Goal: Task Accomplishment & Management: Use online tool/utility

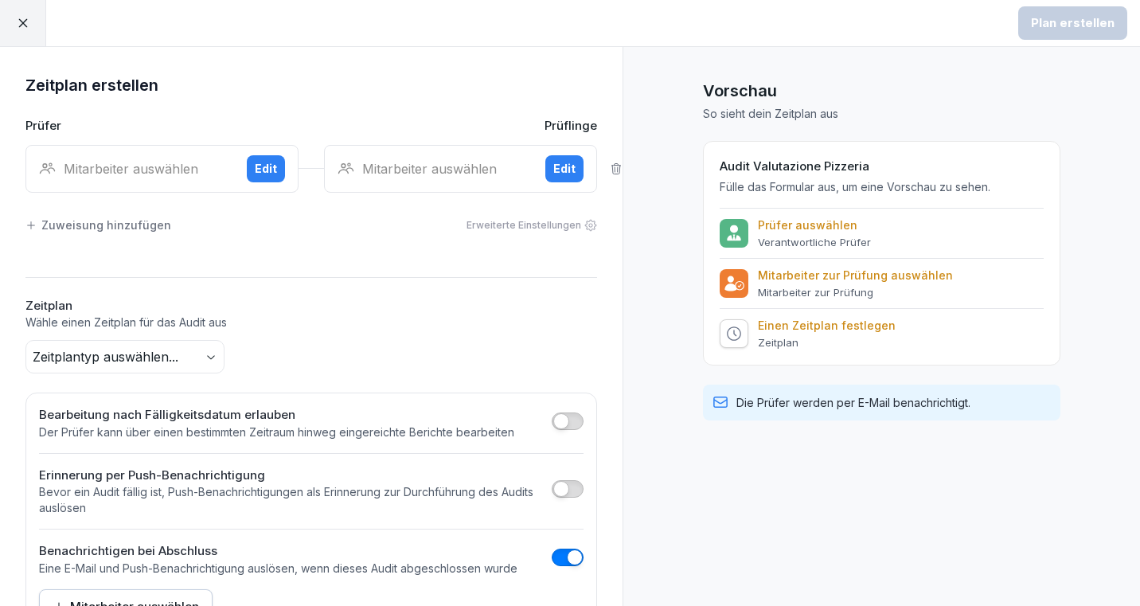
scroll to position [57, 0]
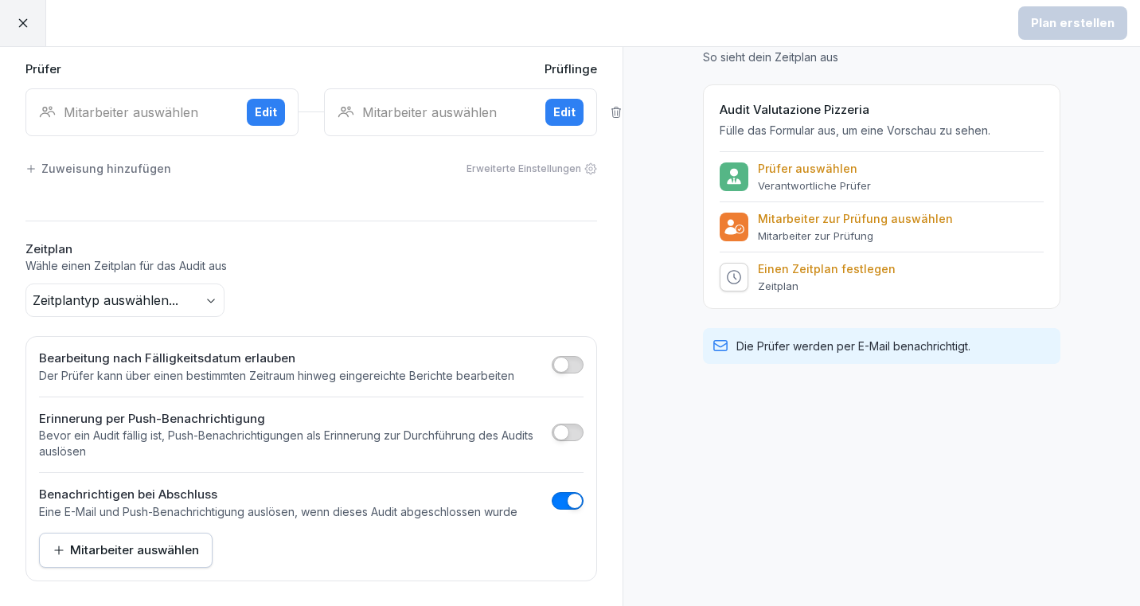
click at [13, 26] on div at bounding box center [23, 23] width 46 height 46
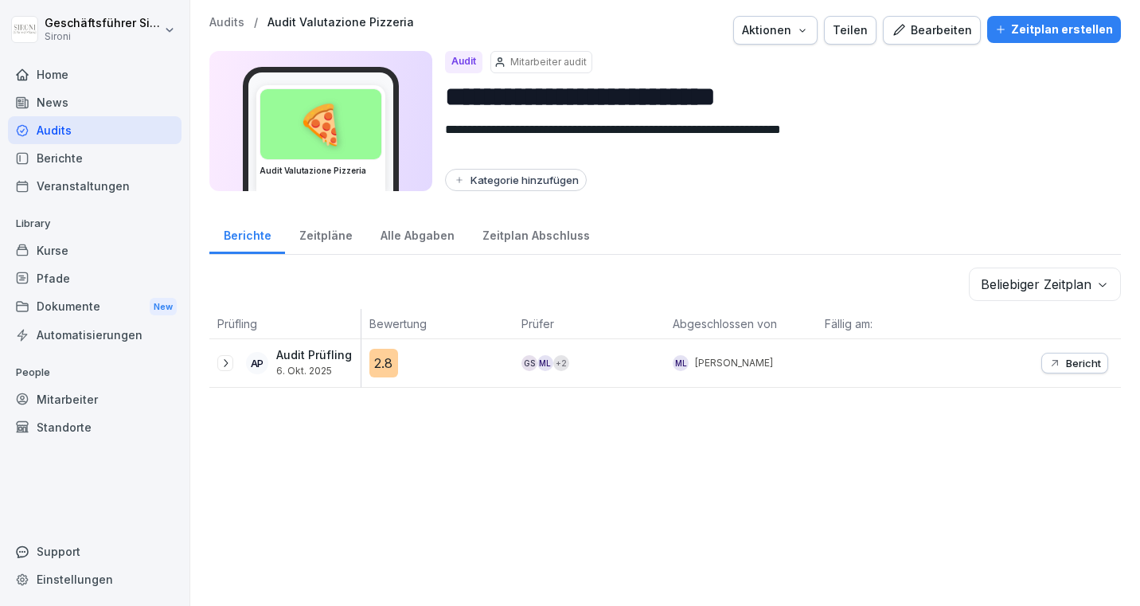
drag, startPoint x: 53, startPoint y: 247, endPoint x: 55, endPoint y: 231, distance: 16.1
click at [53, 246] on div "Kurse" at bounding box center [95, 250] width 174 height 28
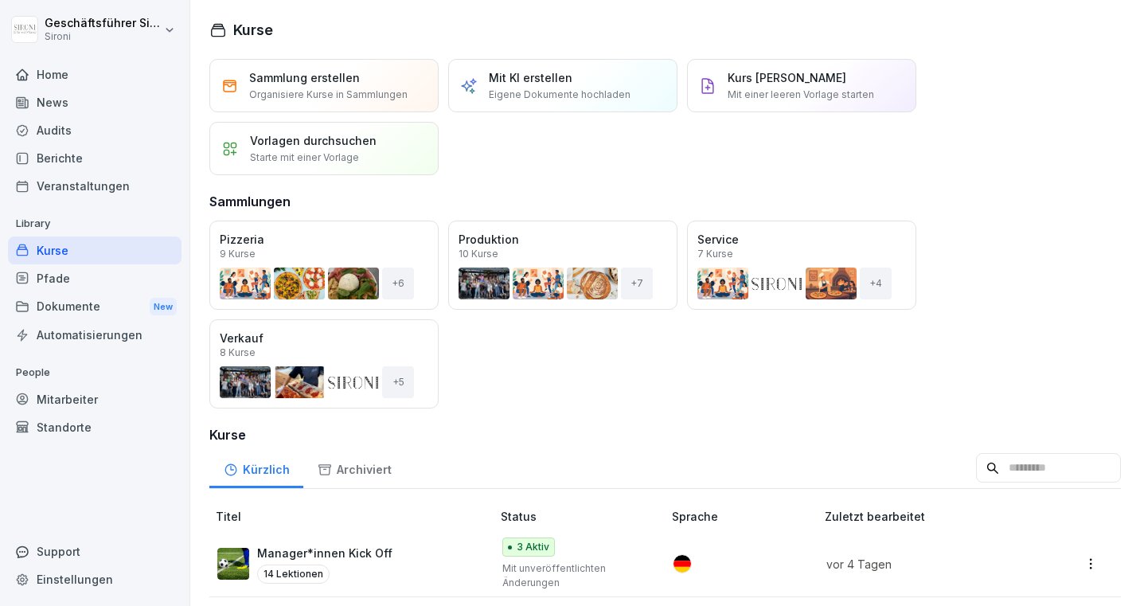
click at [66, 140] on div "Audits" at bounding box center [95, 130] width 174 height 28
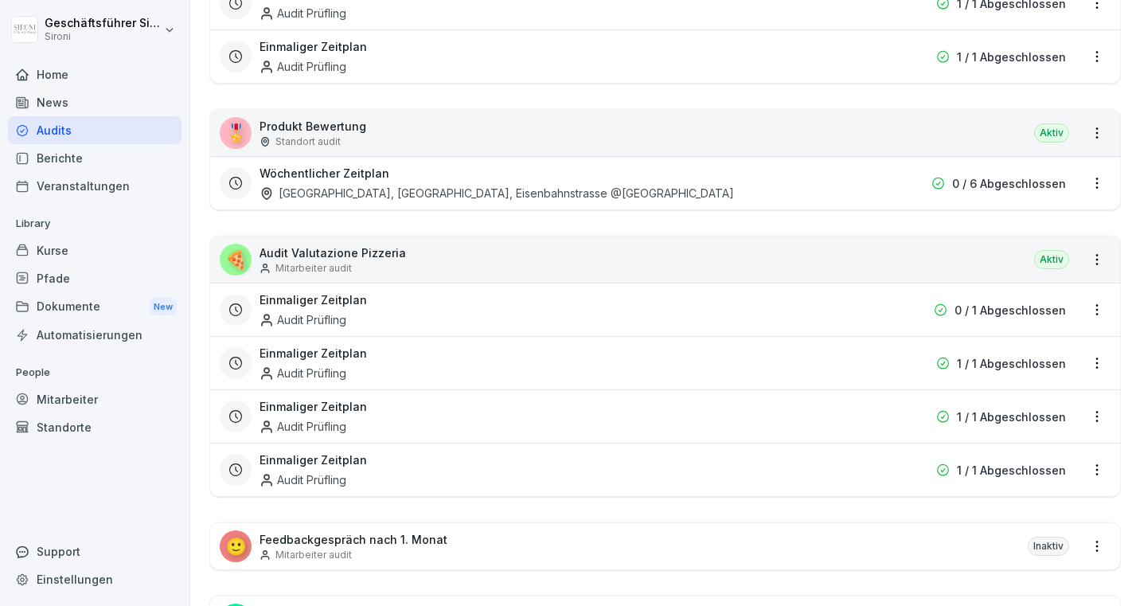
scroll to position [614, 0]
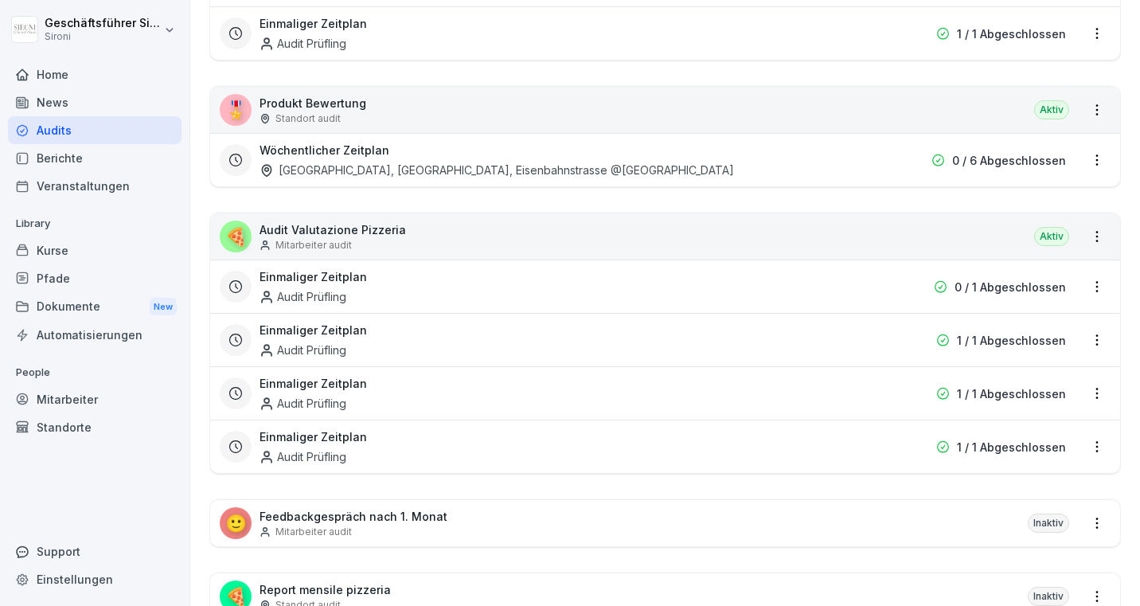
click at [720, 335] on div "Einmaliger Zeitplan Audit Prüfling" at bounding box center [563, 340] width 607 height 37
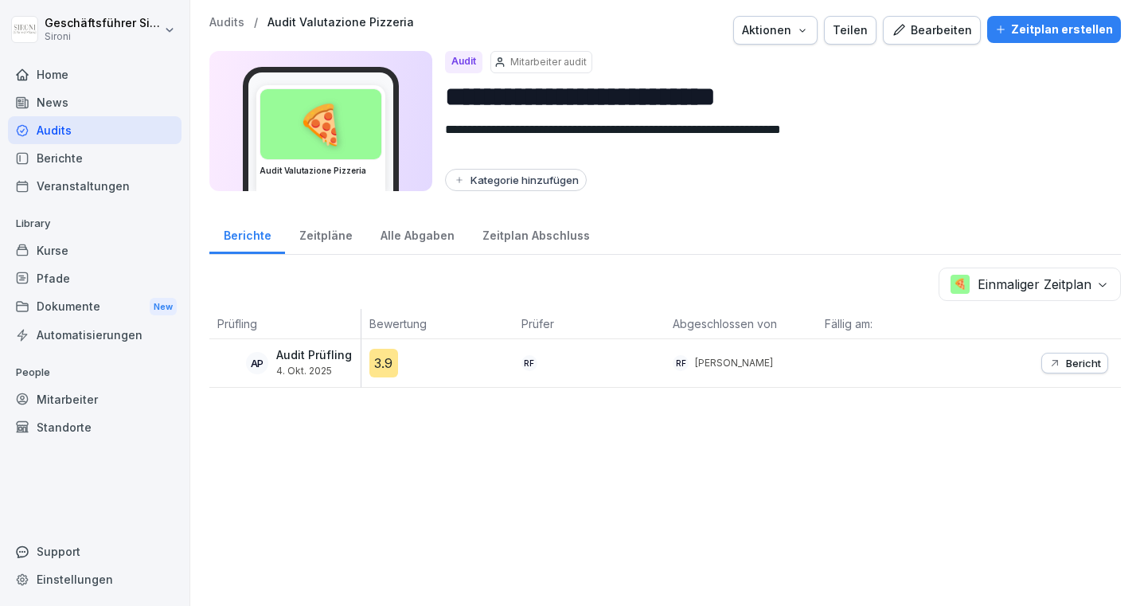
click at [1076, 362] on p "Bericht" at bounding box center [1083, 363] width 35 height 13
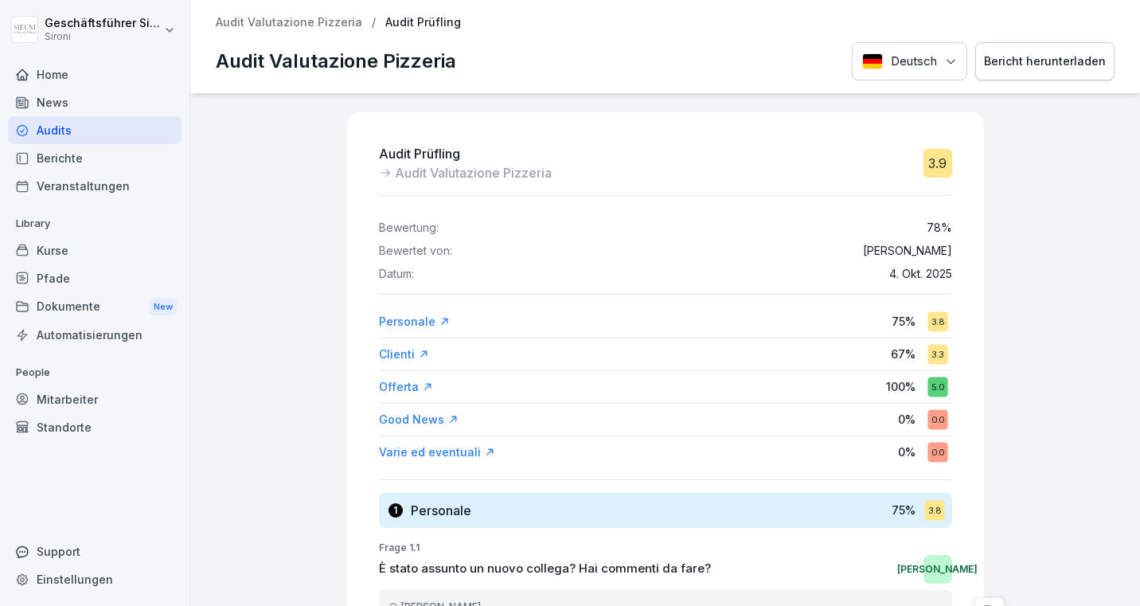
click at [1044, 53] on div "Bericht herunterladen" at bounding box center [1045, 62] width 122 height 18
click at [301, 21] on p "Audit Valutazione Pizzeria" at bounding box center [289, 23] width 146 height 14
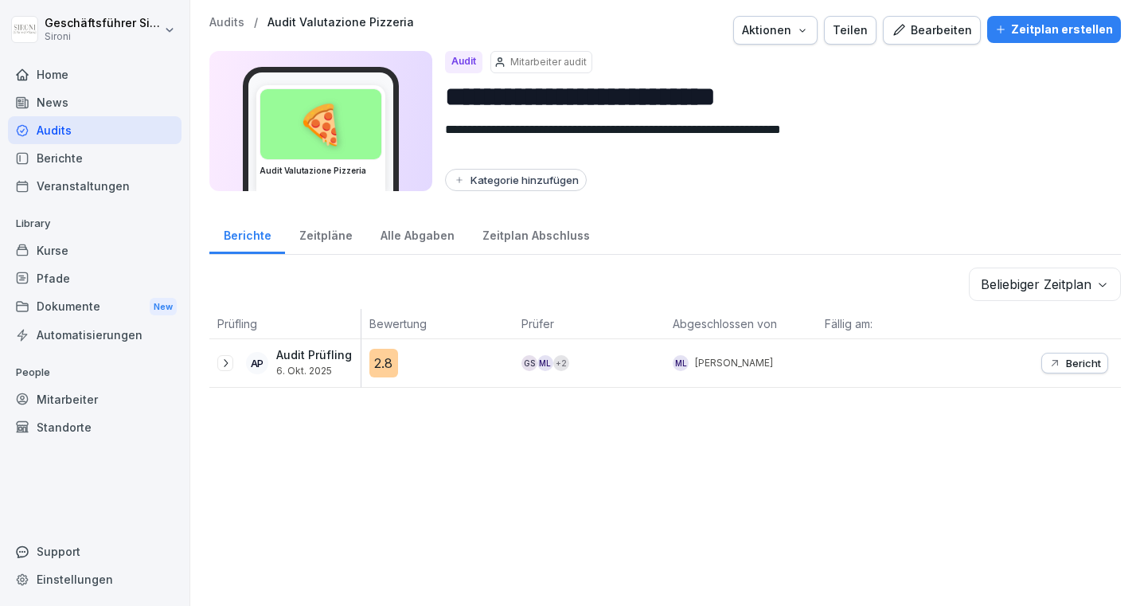
click at [305, 236] on div "Zeitpläne" at bounding box center [325, 233] width 81 height 41
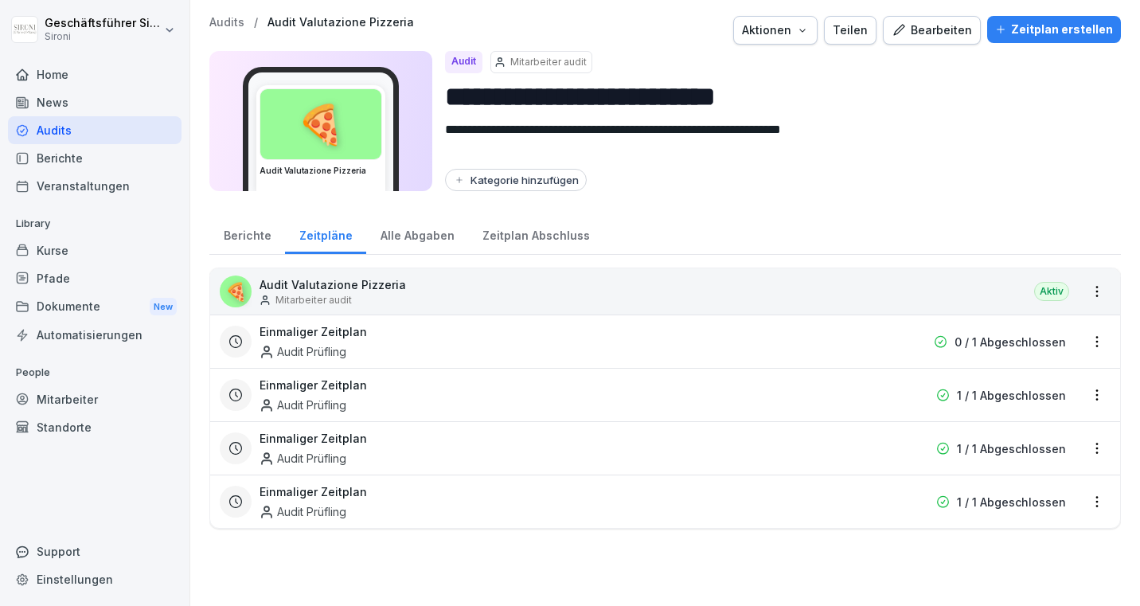
click at [1017, 456] on p "1 / 1 Abgeschlossen" at bounding box center [1011, 448] width 109 height 17
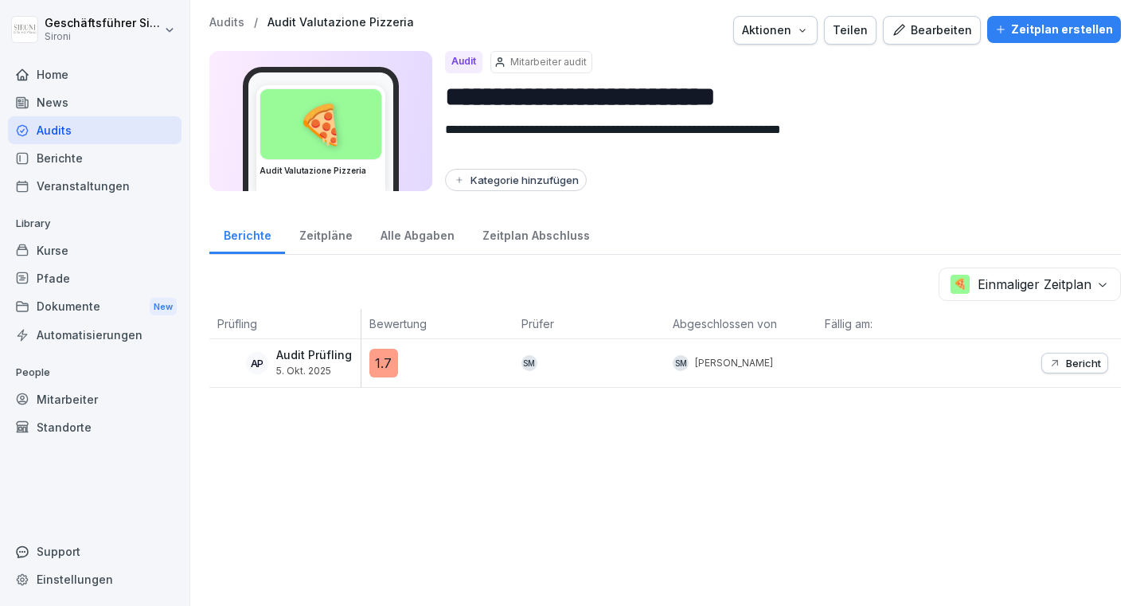
click at [1070, 363] on p "Bericht" at bounding box center [1083, 363] width 35 height 13
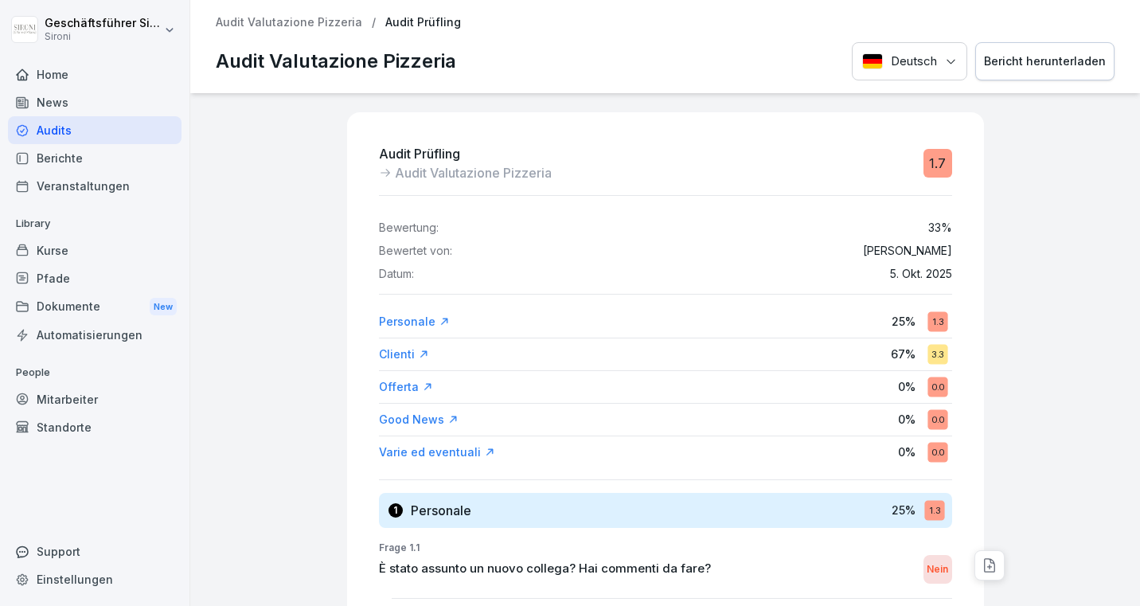
click at [1102, 60] on div "Bericht herunterladen" at bounding box center [1045, 62] width 122 height 18
click at [325, 257] on div "Audit Prüfling Audit Valutazione Pizzeria 1.7 Bewertung: 33 % Bewertet von: [PE…" at bounding box center [665, 349] width 950 height 513
click at [906, 54] on div "Deutsch Bericht herunterladen" at bounding box center [983, 61] width 263 height 39
click at [65, 123] on div "Audits" at bounding box center [95, 130] width 174 height 28
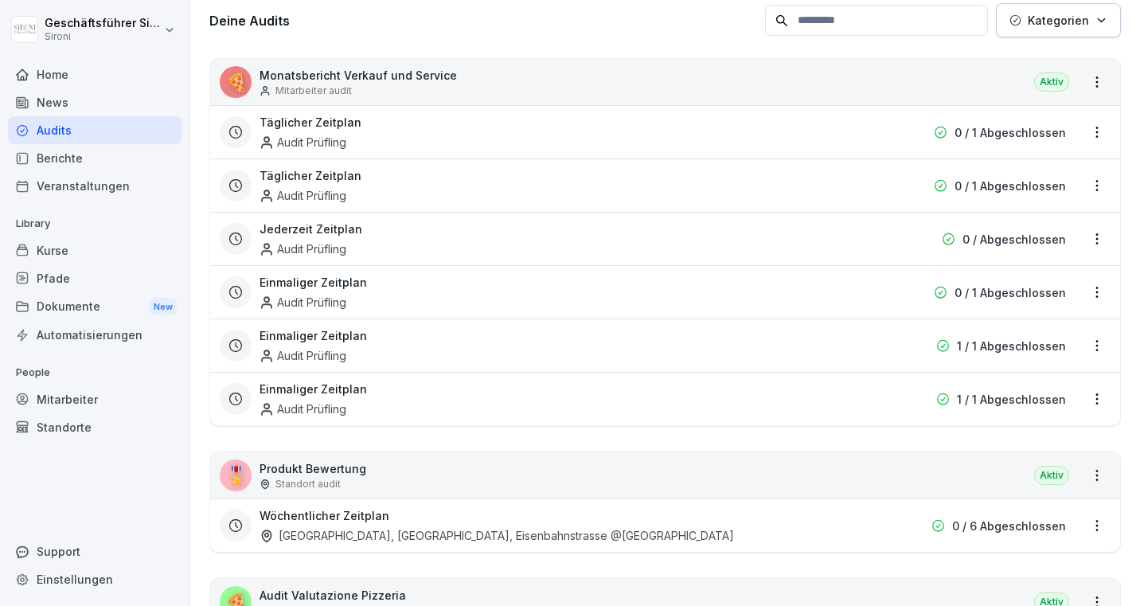
scroll to position [291, 0]
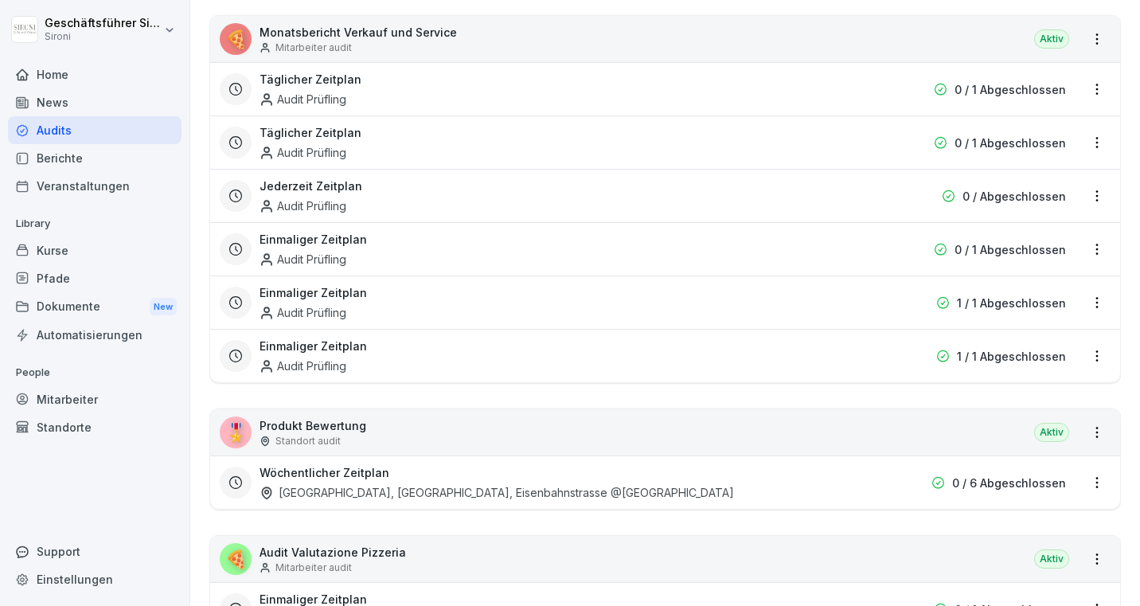
click at [534, 368] on div "Einmaliger Zeitplan Audit Prüfling" at bounding box center [563, 356] width 607 height 37
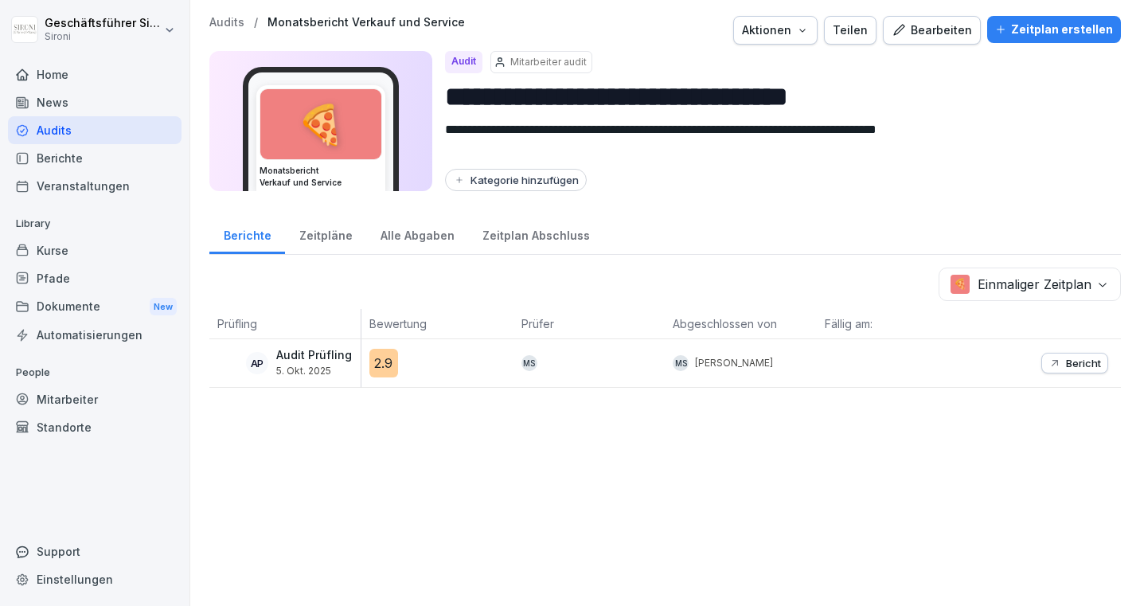
click at [1090, 364] on p "Bericht" at bounding box center [1083, 363] width 35 height 13
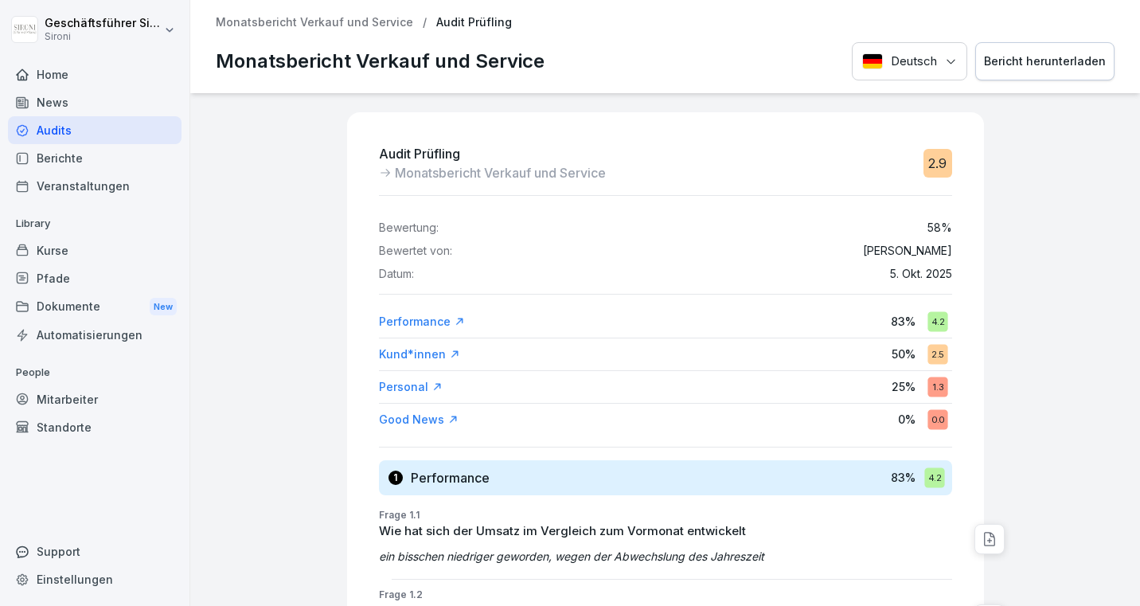
click at [1063, 54] on div "Bericht herunterladen" at bounding box center [1045, 62] width 122 height 18
click at [290, 216] on div "Audit Prüfling Monatsbericht Verkauf und Service 2.9 Bewertung: 58 % Bewertet v…" at bounding box center [665, 349] width 950 height 513
click at [216, 23] on p "Monatsbericht Verkauf und Service" at bounding box center [314, 23] width 197 height 14
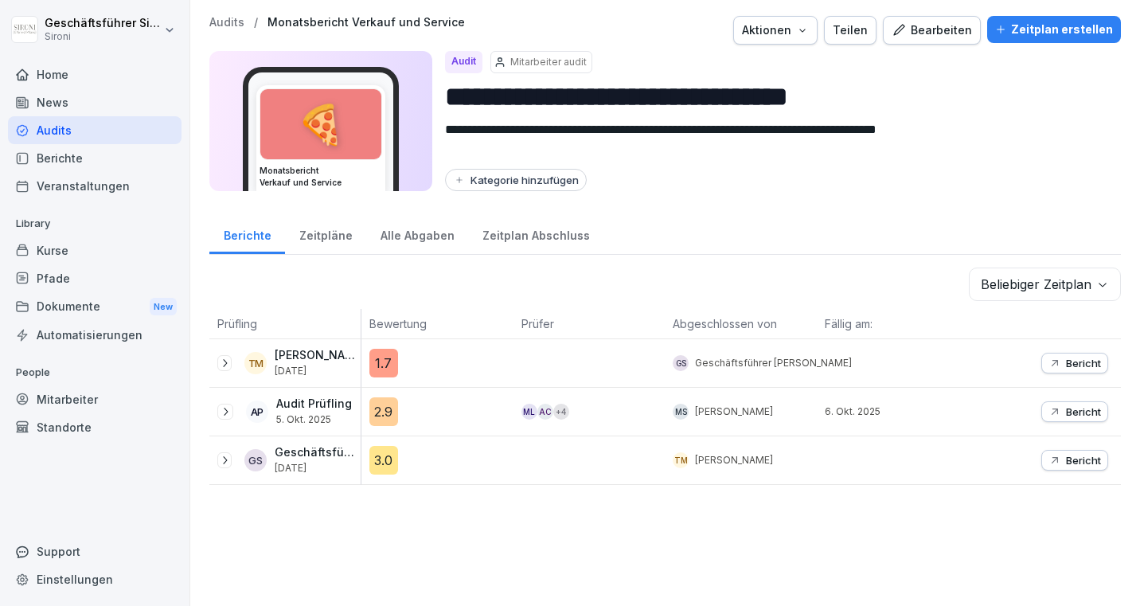
click at [320, 240] on div "Zeitpläne" at bounding box center [325, 233] width 81 height 41
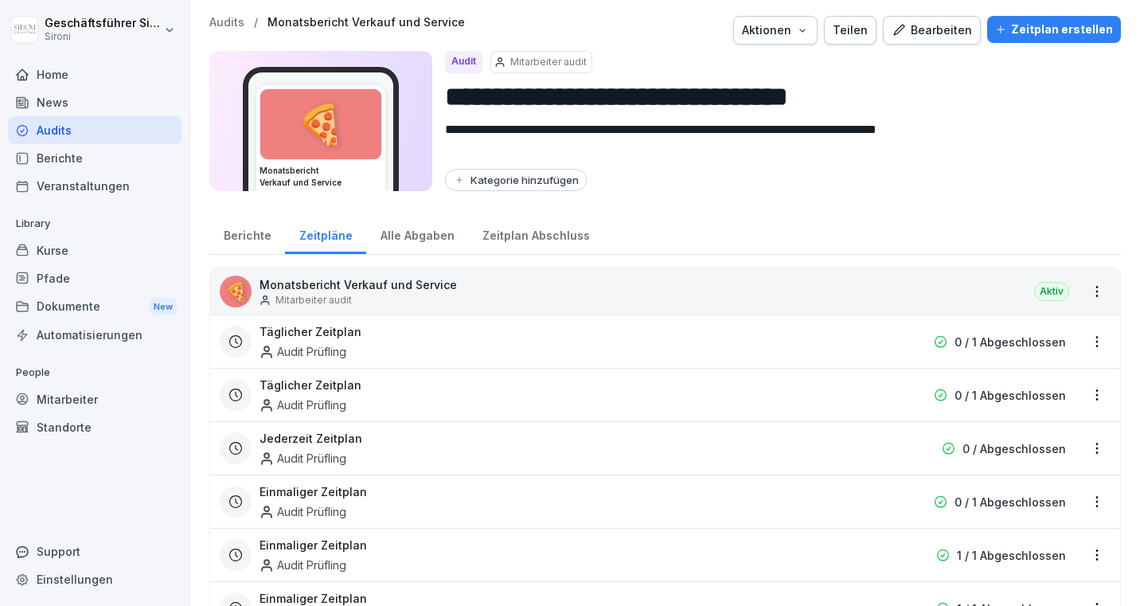
scroll to position [55, 0]
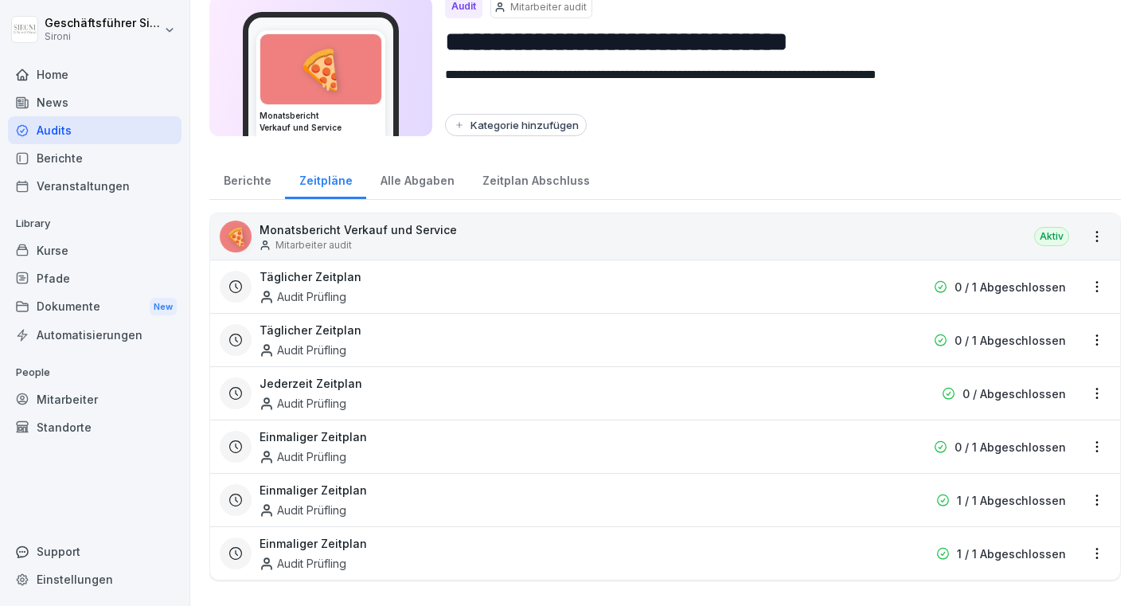
click at [528, 493] on div "Einmaliger Zeitplan Audit Prüfling" at bounding box center [563, 500] width 607 height 37
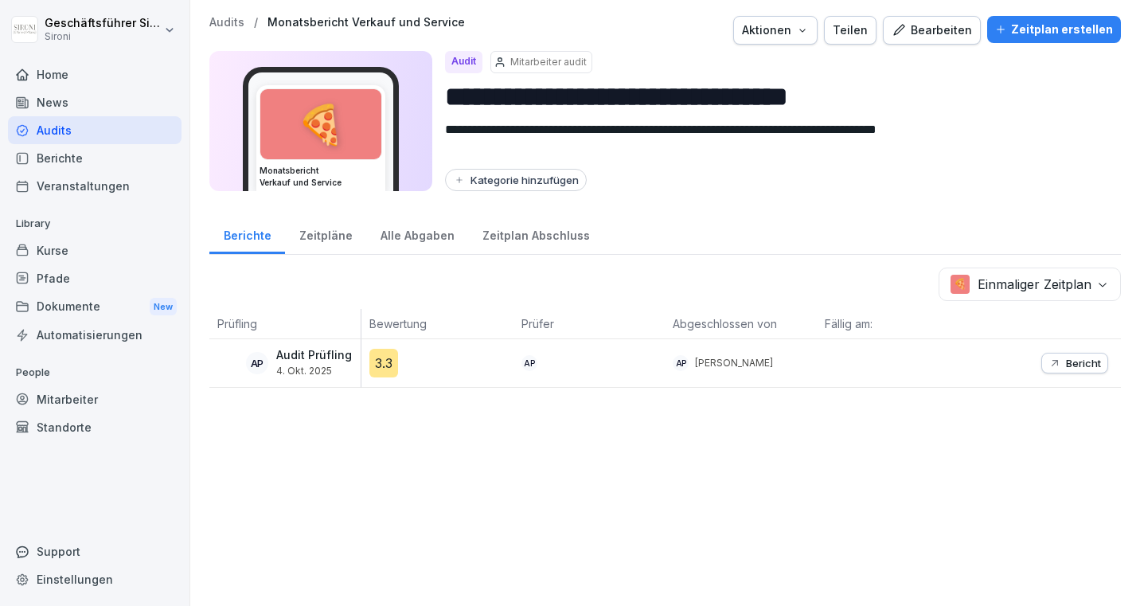
click at [1090, 361] on p "Bericht" at bounding box center [1083, 363] width 35 height 13
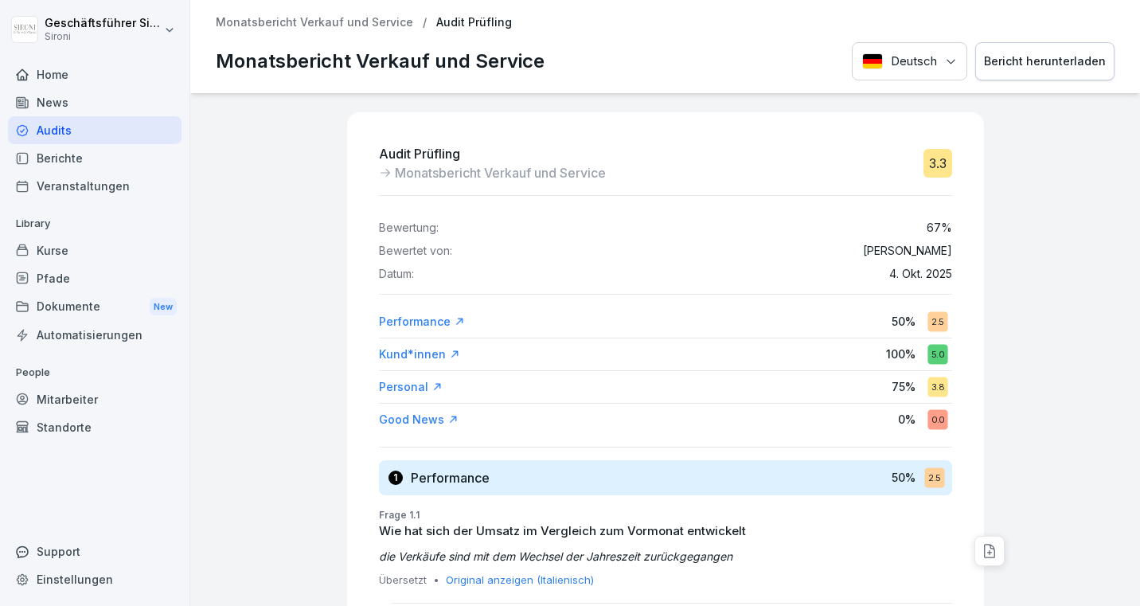
click at [1011, 76] on button "Bericht herunterladen" at bounding box center [1044, 61] width 139 height 39
click at [310, 18] on p "Monatsbericht Verkauf und Service" at bounding box center [314, 23] width 197 height 14
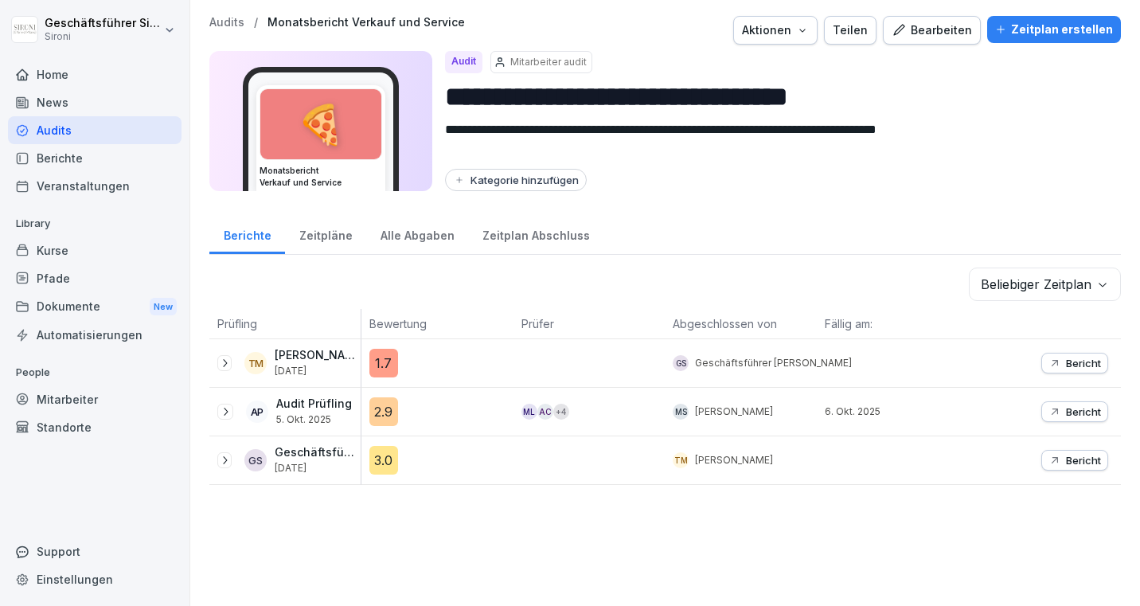
click at [939, 21] on div "Bearbeiten" at bounding box center [932, 30] width 80 height 18
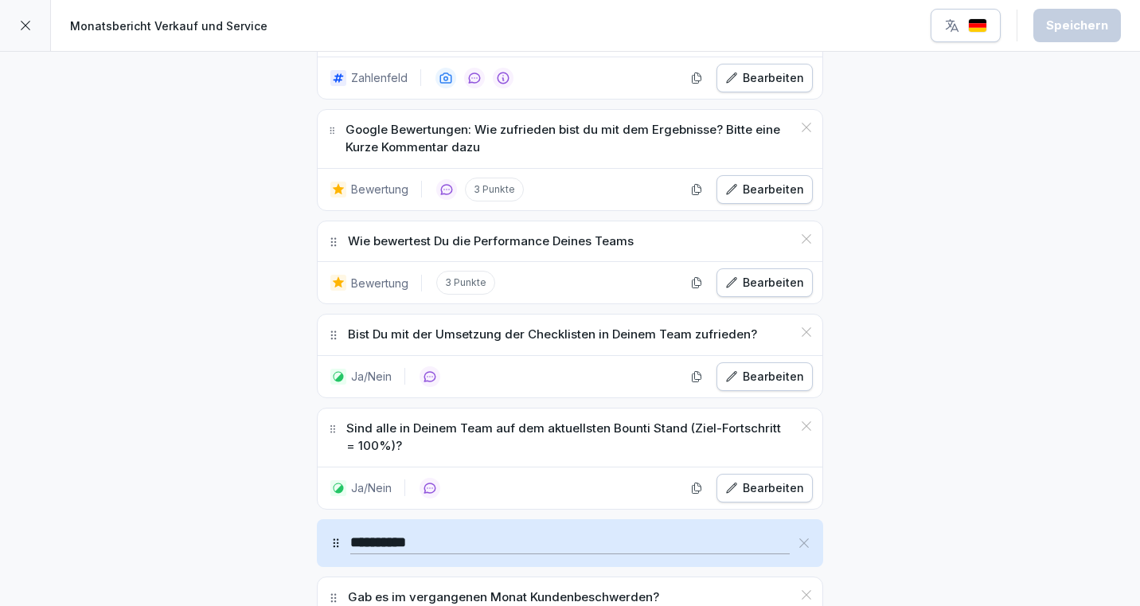
scroll to position [1118, 0]
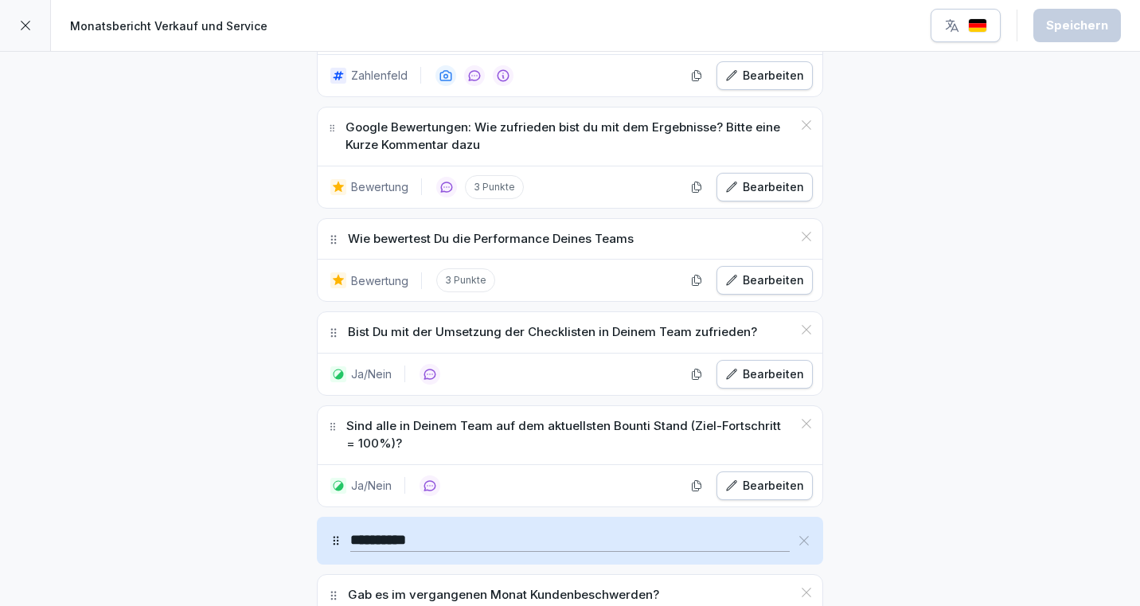
click at [19, 21] on icon at bounding box center [25, 25] width 13 height 13
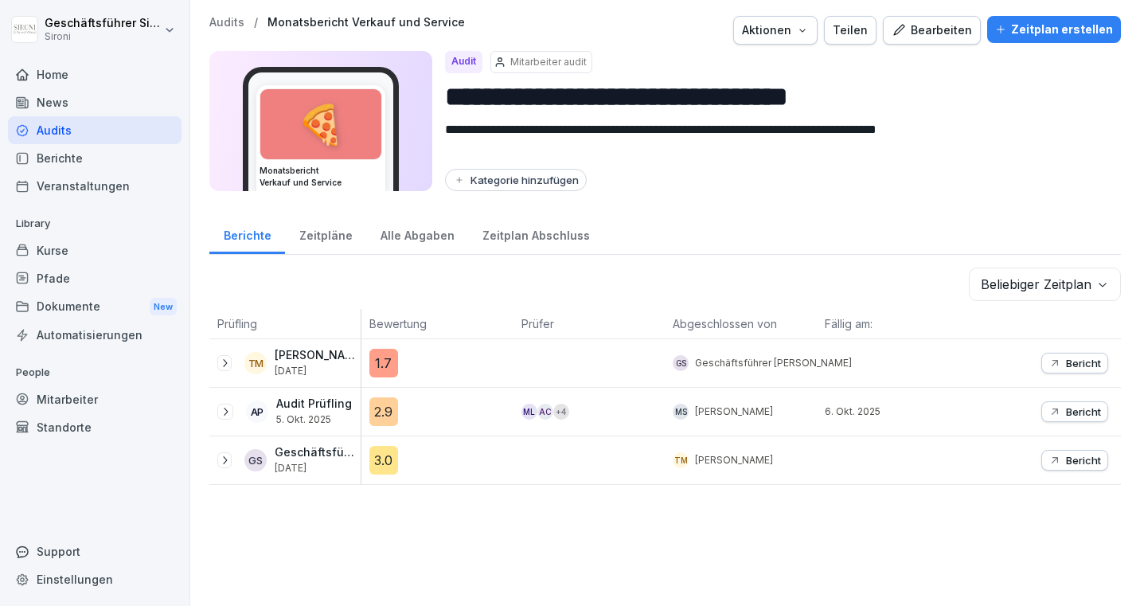
click at [224, 32] on div "Audits / Monatsbericht Verkauf und Service Aktionen Teilen Bearbeiten Zeitplan …" at bounding box center [664, 30] width 911 height 29
click at [221, 18] on p "Audits" at bounding box center [226, 23] width 35 height 14
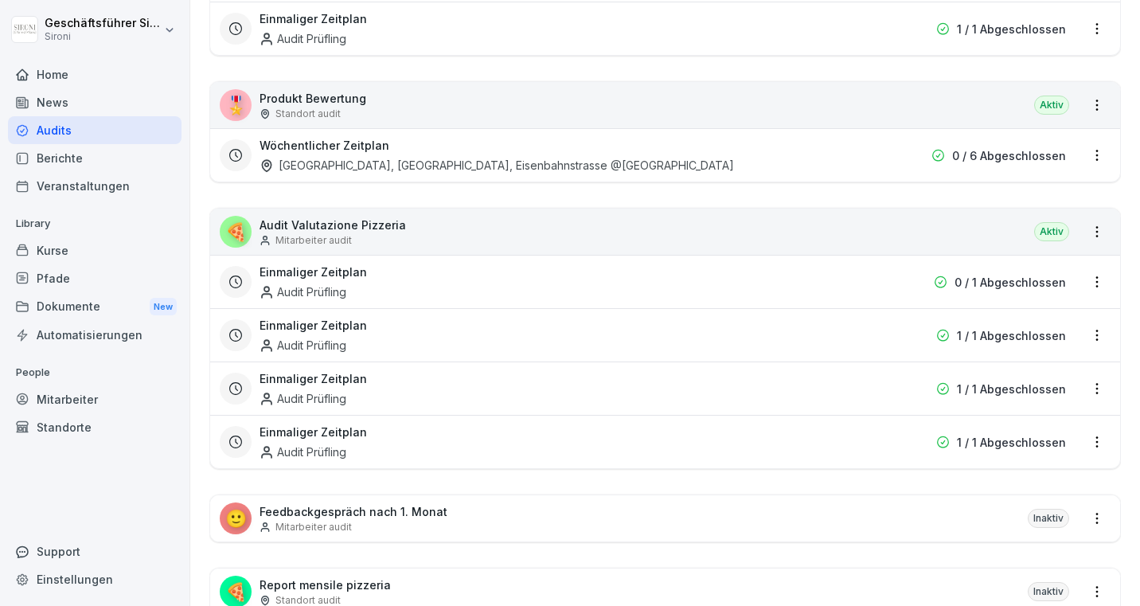
scroll to position [620, 0]
click at [375, 219] on p "Audit Valutazione Pizzeria" at bounding box center [333, 223] width 146 height 17
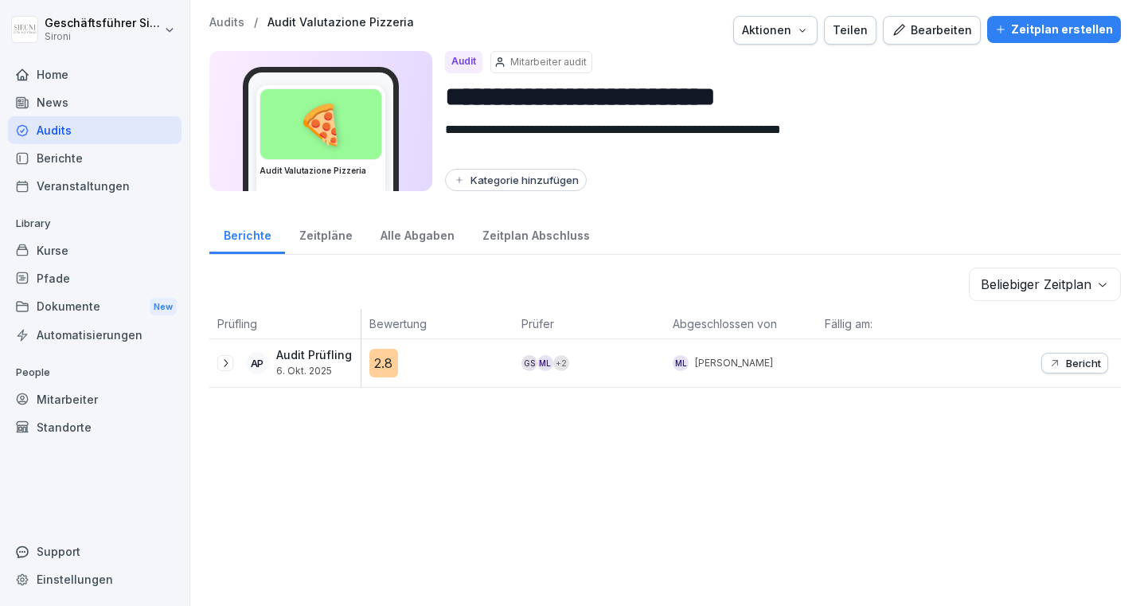
click at [954, 33] on div "Bearbeiten" at bounding box center [932, 30] width 80 height 18
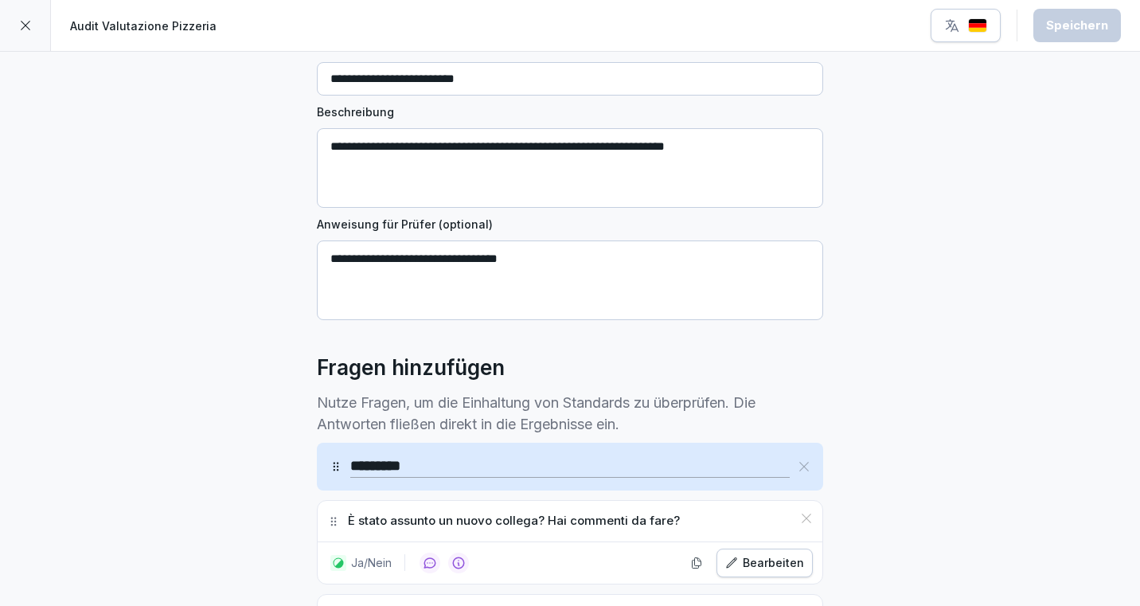
scroll to position [385, 0]
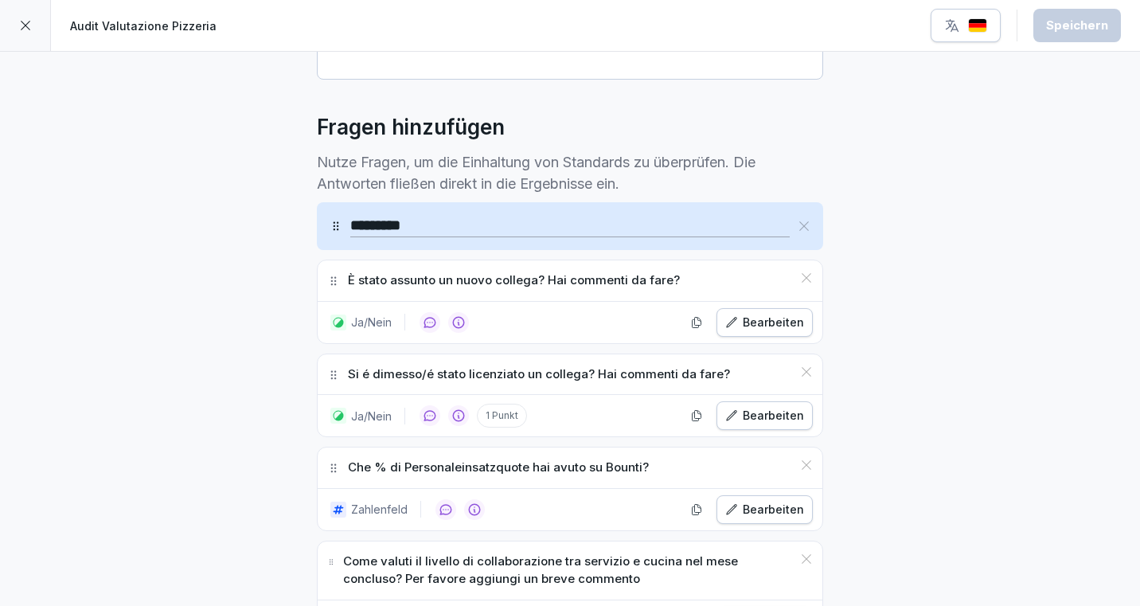
click at [634, 467] on p "Che % di Personaleinsatzquote hai avuto su Bounti?" at bounding box center [498, 468] width 301 height 18
click at [783, 522] on button "Bearbeiten" at bounding box center [764, 509] width 96 height 29
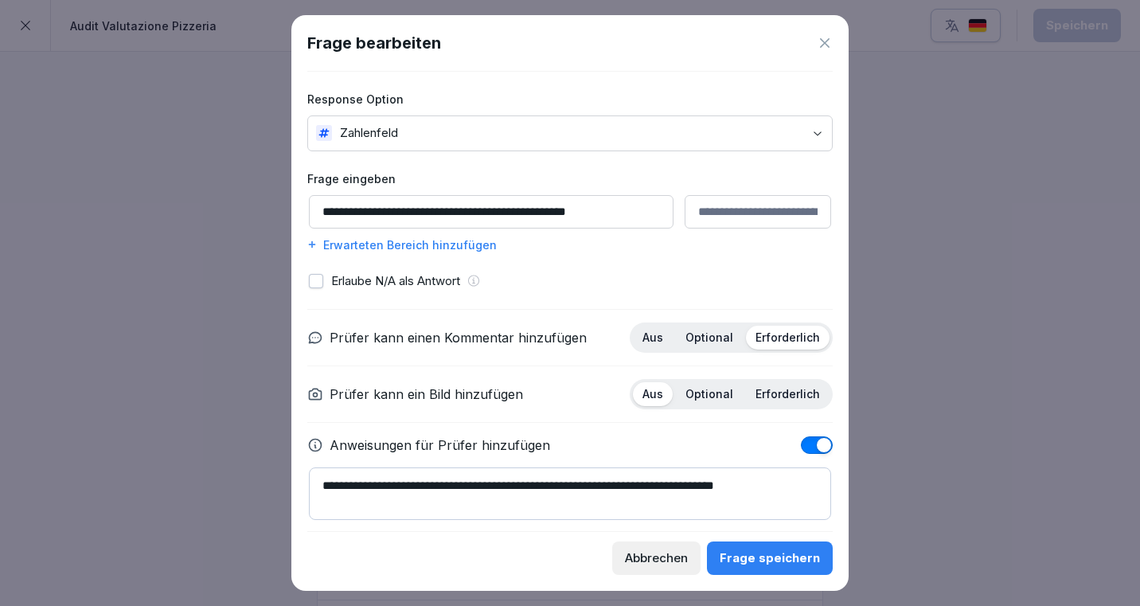
click at [611, 212] on input "**********" at bounding box center [491, 211] width 365 height 33
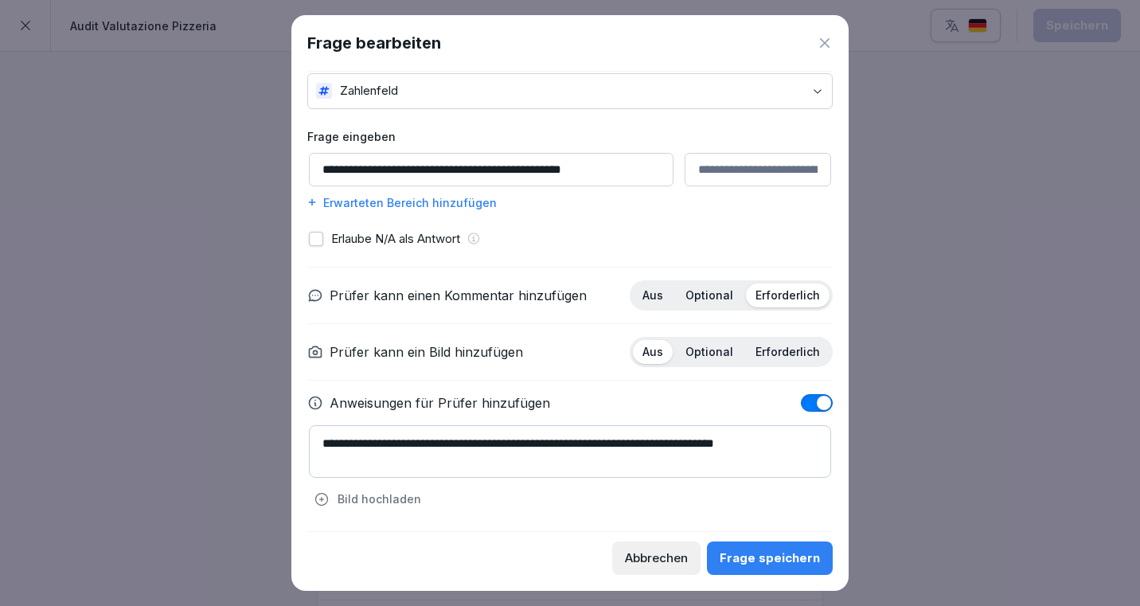
type input "**********"
click at [756, 554] on div "Frage speichern" at bounding box center [770, 558] width 100 height 18
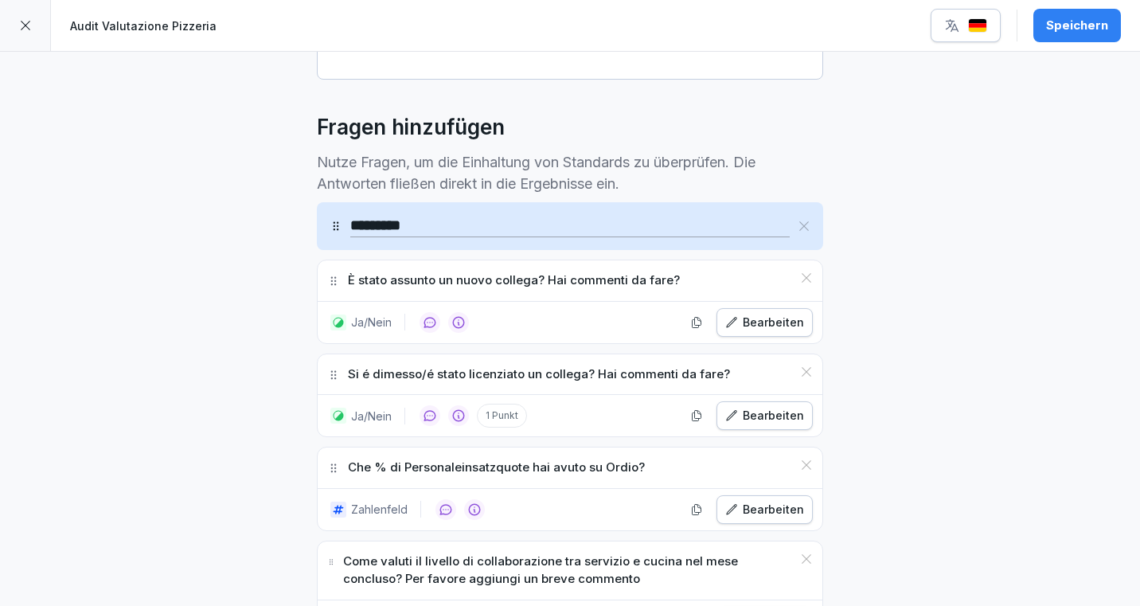
click at [1065, 14] on button "Speichern" at bounding box center [1077, 25] width 88 height 33
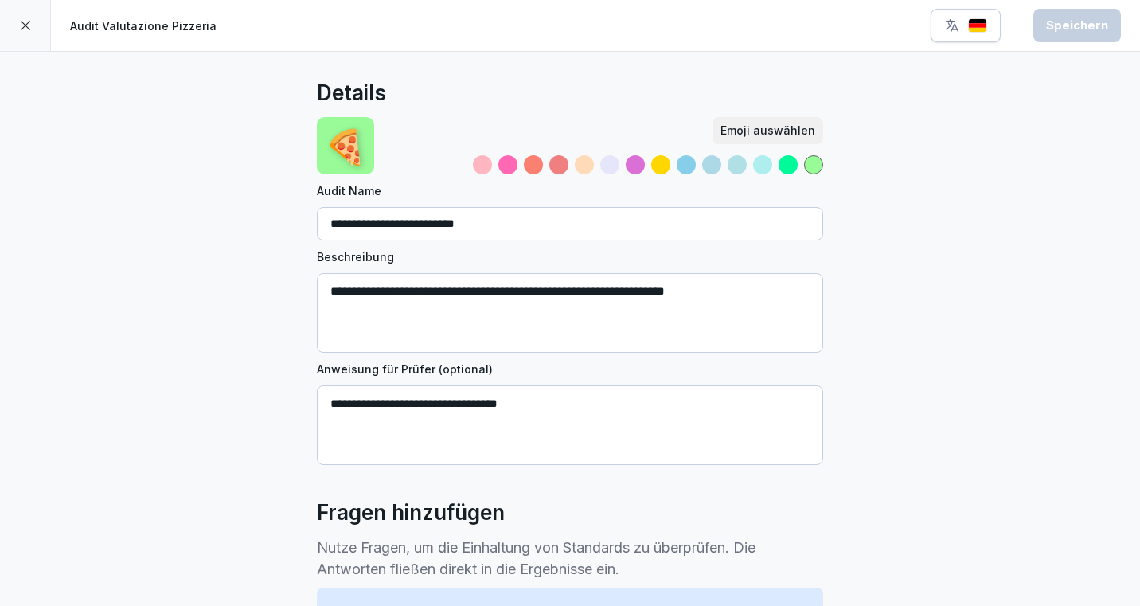
click at [17, 14] on div at bounding box center [25, 25] width 51 height 51
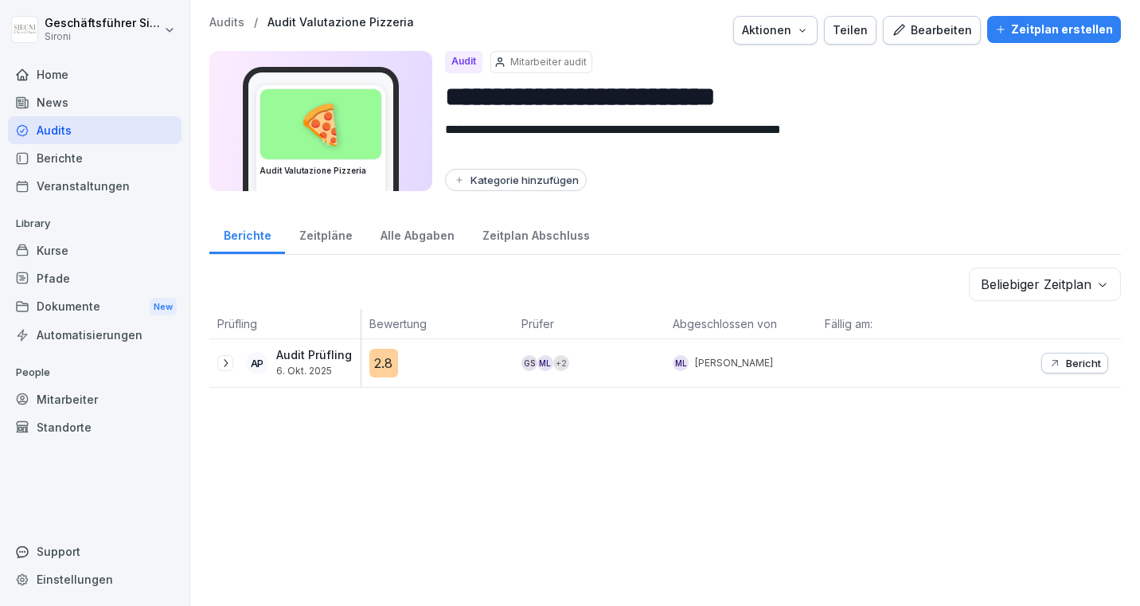
click at [53, 86] on div "Home" at bounding box center [95, 75] width 174 height 28
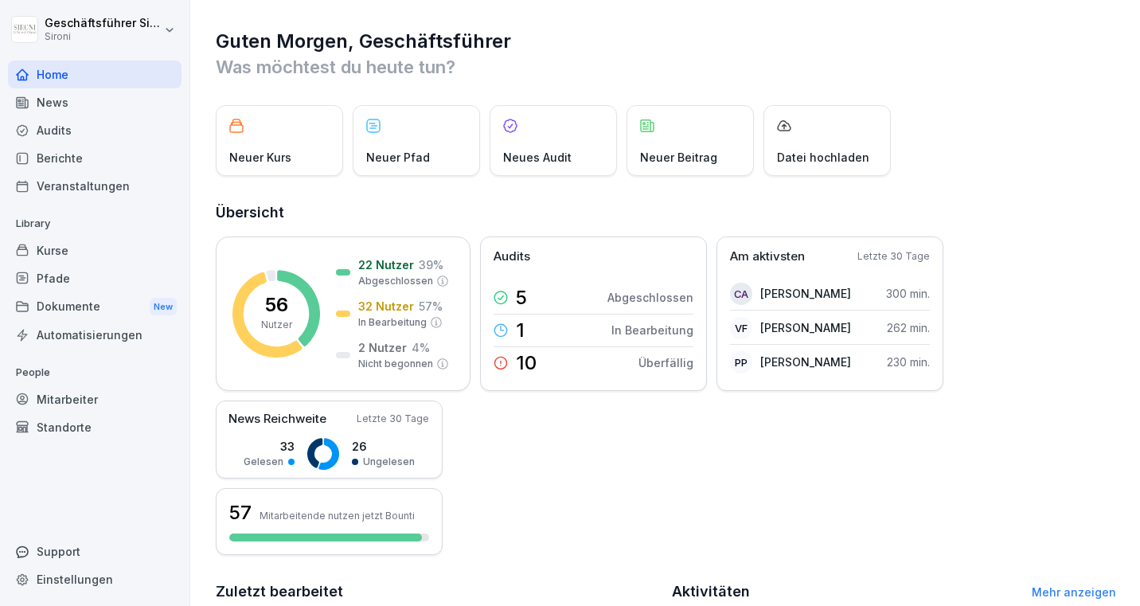
click at [43, 80] on div "Home" at bounding box center [95, 75] width 174 height 28
